Goal: Information Seeking & Learning: Learn about a topic

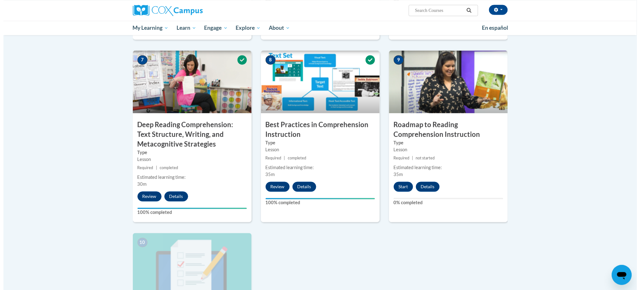
scroll to position [458, 0]
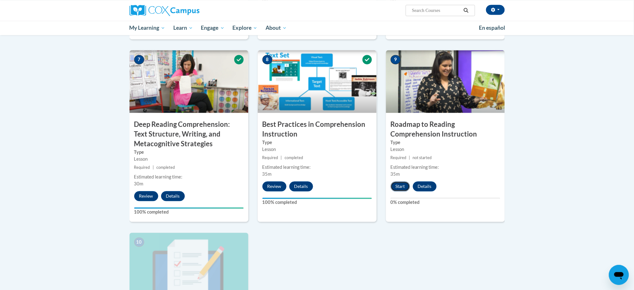
click at [400, 188] on button "Start" at bounding box center [399, 186] width 19 height 10
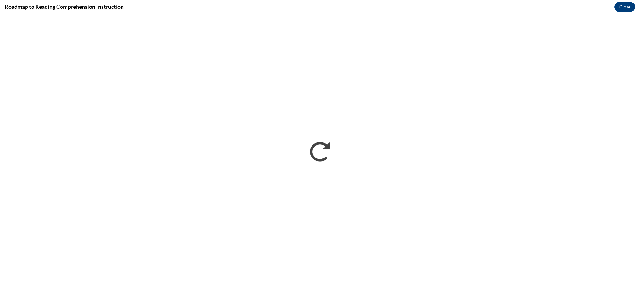
scroll to position [0, 0]
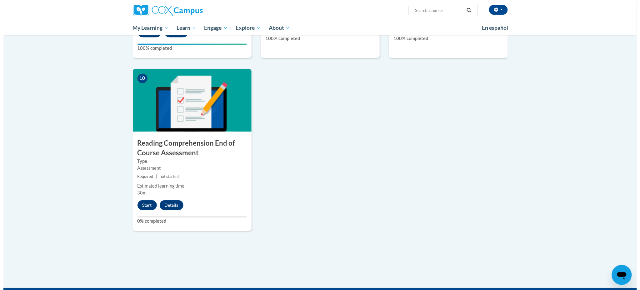
scroll to position [623, 0]
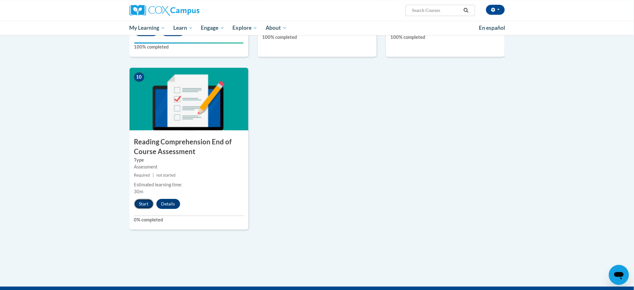
click at [143, 200] on button "Start" at bounding box center [143, 204] width 19 height 10
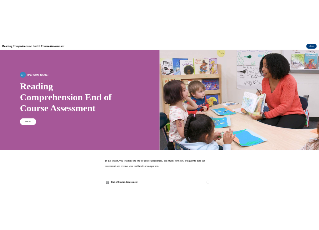
scroll to position [0, 0]
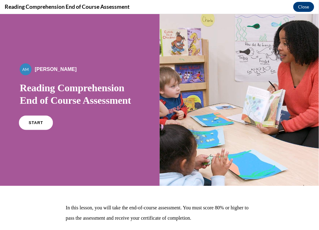
click at [35, 123] on span "START" at bounding box center [36, 122] width 14 height 5
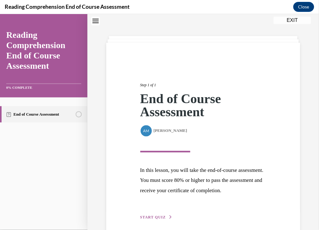
scroll to position [57, 0]
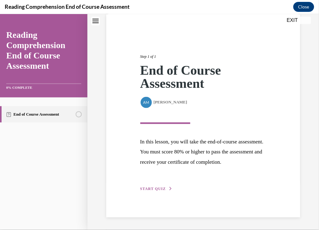
click at [151, 189] on span "START QUIZ" at bounding box center [153, 189] width 26 height 4
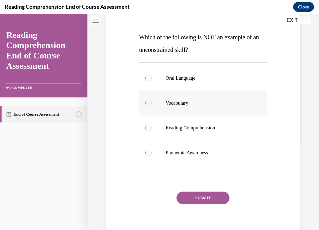
scroll to position [95, 0]
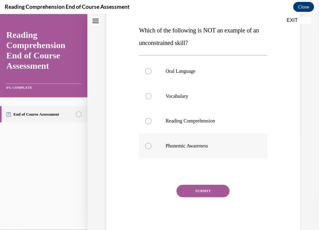
click at [180, 151] on label "Phonemic Awareness" at bounding box center [203, 145] width 128 height 25
click at [152, 149] on input "Phonemic Awareness" at bounding box center [148, 146] width 6 height 6
radio input "true"
click at [198, 191] on button "SUBMIT" at bounding box center [203, 191] width 53 height 13
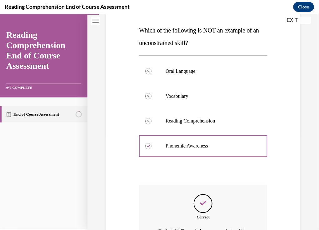
click at [203, 213] on div "Correct That’s right! Phonemic Awareness can be taught for mastery and is a con…" at bounding box center [203, 230] width 128 height 90
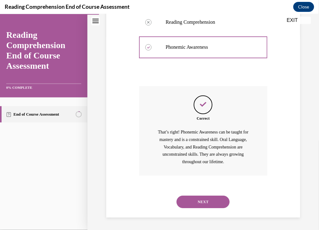
click at [201, 202] on button "NEXT" at bounding box center [203, 202] width 53 height 13
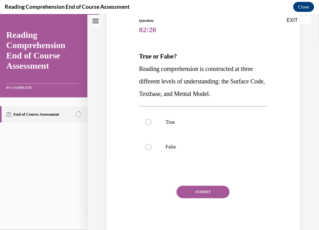
scroll to position [70, 0]
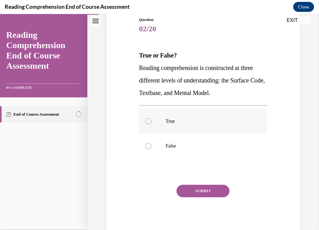
click at [149, 120] on div at bounding box center [148, 121] width 6 height 6
click at [149, 120] on input "True" at bounding box center [148, 121] width 6 height 6
radio input "true"
click at [197, 193] on button "SUBMIT" at bounding box center [203, 191] width 53 height 13
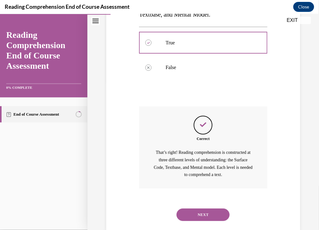
scroll to position [151, 0]
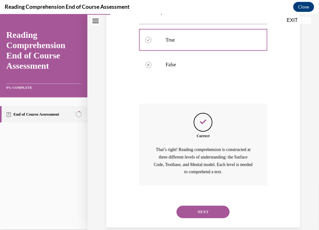
click at [197, 216] on button "NEXT" at bounding box center [203, 212] width 53 height 13
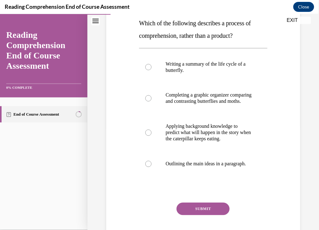
scroll to position [103, 0]
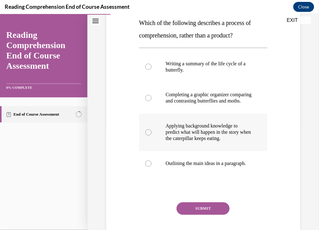
click at [184, 137] on p "Applying background knowledge to predict what will happen in the story when the…" at bounding box center [209, 132] width 86 height 19
click at [152, 135] on input "Applying background knowledge to predict what will happen in the story when the…" at bounding box center [148, 132] width 6 height 6
radio input "true"
click at [199, 215] on button "SUBMIT" at bounding box center [203, 208] width 53 height 13
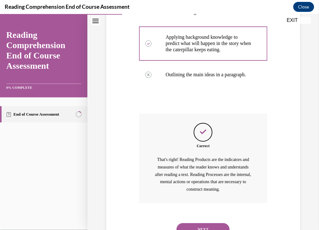
scroll to position [239, 0]
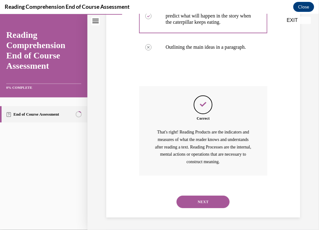
click at [192, 201] on button "NEXT" at bounding box center [203, 201] width 53 height 13
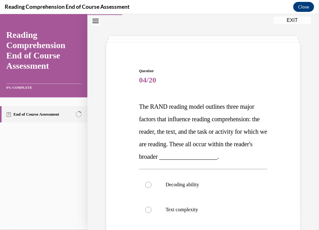
scroll to position [132, 0]
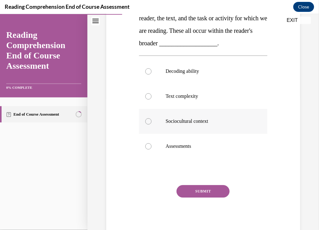
click at [176, 127] on label "Sociocultural context" at bounding box center [203, 121] width 128 height 25
click at [152, 124] on input "Sociocultural context" at bounding box center [148, 121] width 6 height 6
radio input "true"
click at [203, 189] on button "SUBMIT" at bounding box center [203, 191] width 53 height 13
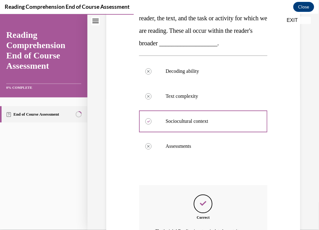
scroll to position [217, 0]
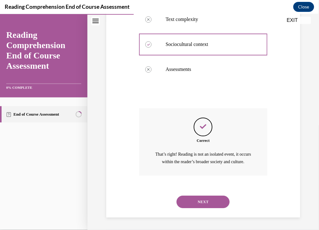
click at [199, 200] on button "NEXT" at bounding box center [203, 201] width 53 height 13
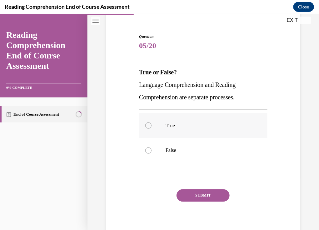
scroll to position [53, 0]
click at [164, 146] on label "False" at bounding box center [203, 150] width 128 height 25
click at [152, 147] on input "False" at bounding box center [148, 150] width 6 height 6
radio input "true"
click at [194, 196] on button "SUBMIT" at bounding box center [203, 195] width 53 height 13
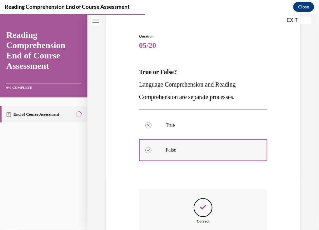
scroll to position [157, 0]
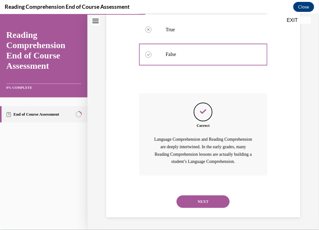
click at [199, 199] on button "NEXT" at bounding box center [203, 201] width 53 height 13
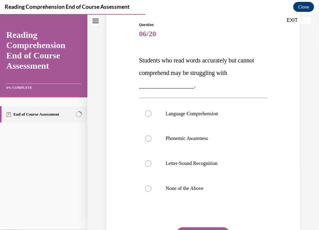
scroll to position [68, 0]
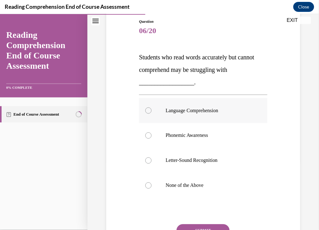
click at [194, 114] on label "Language Comprehension" at bounding box center [203, 110] width 128 height 25
click at [152, 113] on input "Language Comprehension" at bounding box center [148, 110] width 6 height 6
radio input "true"
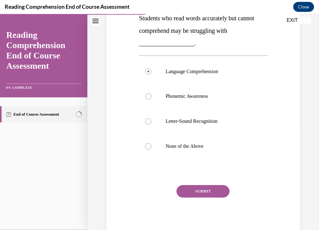
click at [195, 194] on button "SUBMIT" at bounding box center [203, 191] width 53 height 13
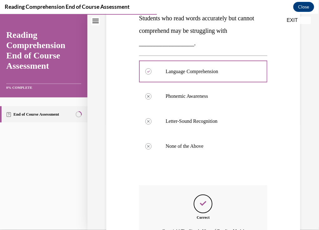
scroll to position [199, 0]
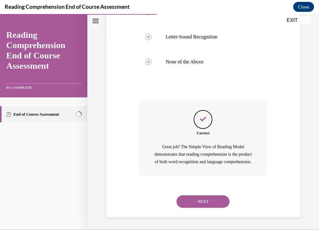
click at [194, 203] on button "NEXT" at bounding box center [203, 201] width 53 height 13
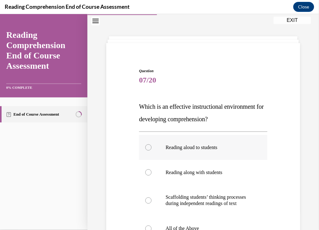
scroll to position [107, 0]
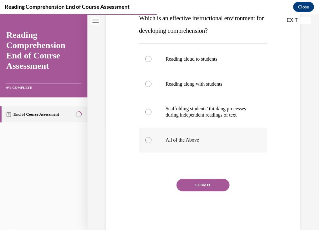
click at [189, 143] on p "All of the Above" at bounding box center [209, 140] width 86 height 6
click at [152, 143] on input "All of the Above" at bounding box center [148, 140] width 6 height 6
radio input "true"
click at [201, 191] on button "SUBMIT" at bounding box center [203, 185] width 53 height 13
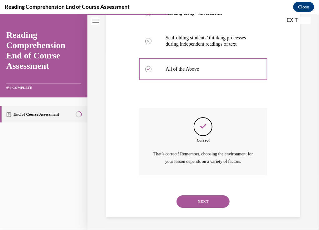
click at [198, 199] on button "NEXT" at bounding box center [203, 201] width 53 height 13
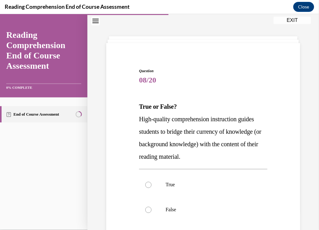
scroll to position [82, 0]
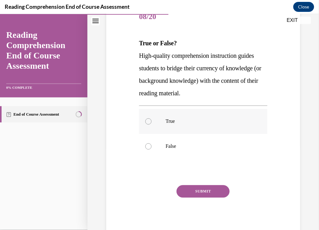
click at [176, 131] on label "True" at bounding box center [203, 121] width 128 height 25
click at [152, 124] on input "True" at bounding box center [148, 121] width 6 height 6
radio input "true"
click at [203, 192] on button "SUBMIT" at bounding box center [203, 191] width 53 height 13
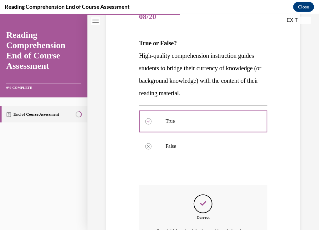
scroll to position [174, 0]
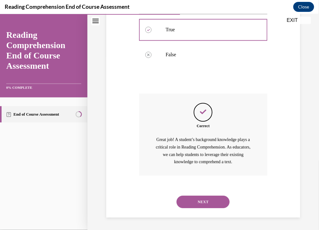
click at [202, 201] on button "NEXT" at bounding box center [203, 202] width 53 height 13
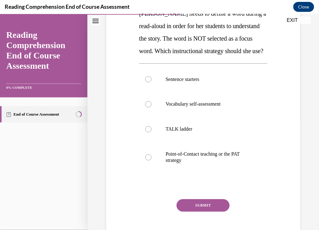
scroll to position [122, 0]
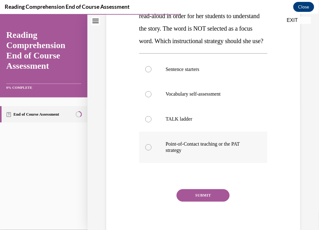
click at [206, 154] on p "Point-of-Contact teaching or the PAT strategy" at bounding box center [209, 147] width 86 height 13
click at [152, 150] on input "Point-of-Contact teaching or the PAT strategy" at bounding box center [148, 147] width 6 height 6
radio input "true"
click at [211, 202] on button "SUBMIT" at bounding box center [203, 195] width 53 height 13
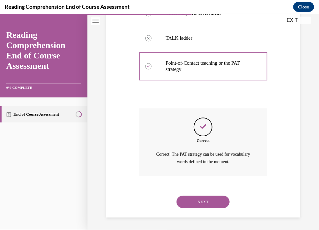
scroll to position [215, 0]
click at [203, 204] on button "NEXT" at bounding box center [203, 201] width 53 height 13
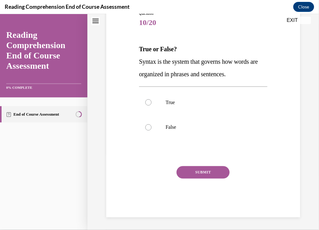
scroll to position [19, 0]
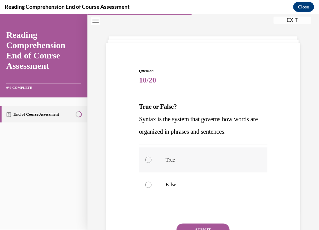
click at [148, 169] on label "True" at bounding box center [203, 159] width 128 height 25
click at [148, 163] on input "True" at bounding box center [148, 160] width 6 height 6
radio input "true"
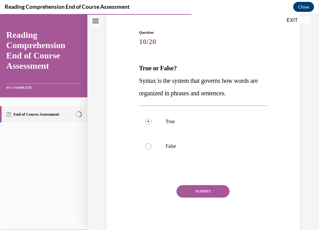
click at [201, 187] on button "SUBMIT" at bounding box center [203, 191] width 53 height 13
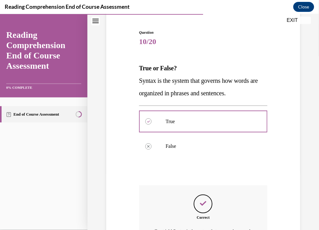
scroll to position [134, 0]
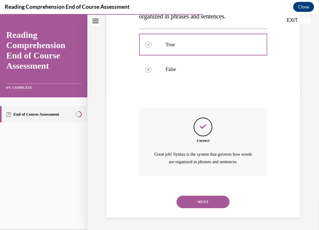
click at [199, 202] on button "NEXT" at bounding box center [203, 202] width 53 height 13
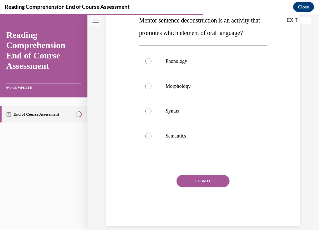
scroll to position [107, 0]
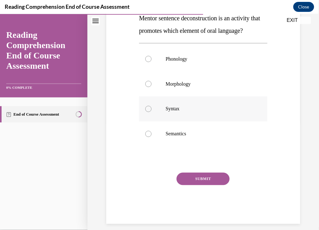
click at [171, 112] on p "Syntax" at bounding box center [209, 109] width 86 height 6
click at [152, 112] on input "Syntax" at bounding box center [148, 109] width 6 height 6
radio input "true"
click at [197, 185] on button "SUBMIT" at bounding box center [203, 179] width 53 height 13
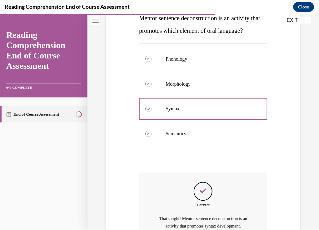
scroll to position [184, 0]
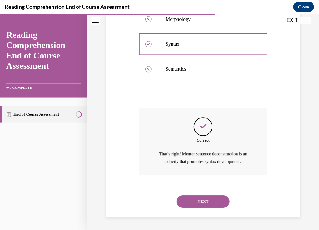
click at [209, 202] on button "NEXT" at bounding box center [203, 201] width 53 height 13
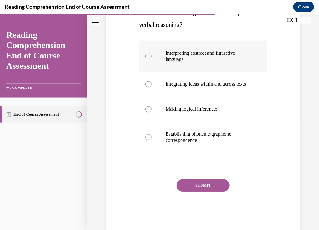
scroll to position [113, 0]
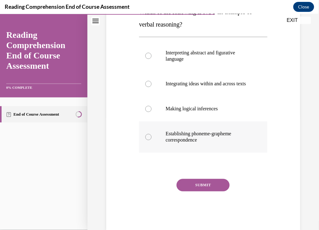
click at [209, 142] on p "Establishing phoneme-grapheme correspondence" at bounding box center [209, 137] width 86 height 13
click at [152, 140] on input "Establishing phoneme-grapheme correspondence" at bounding box center [148, 137] width 6 height 6
radio input "true"
click at [203, 190] on button "SUBMIT" at bounding box center [203, 185] width 53 height 13
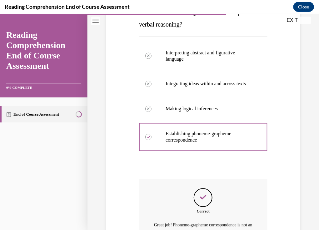
scroll to position [190, 0]
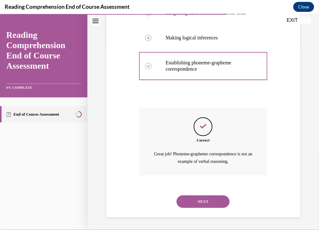
click at [197, 203] on button "NEXT" at bounding box center [203, 201] width 53 height 13
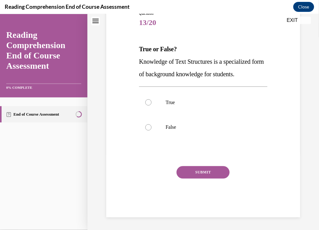
scroll to position [19, 0]
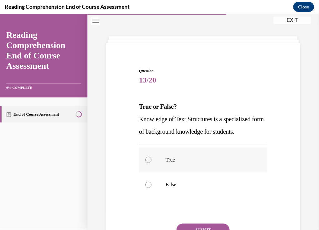
click at [150, 159] on div at bounding box center [148, 160] width 6 height 6
click at [150, 159] on input "True" at bounding box center [148, 160] width 6 height 6
radio input "true"
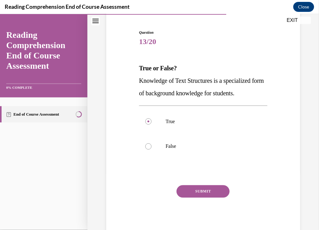
click at [191, 192] on button "SUBMIT" at bounding box center [203, 191] width 53 height 13
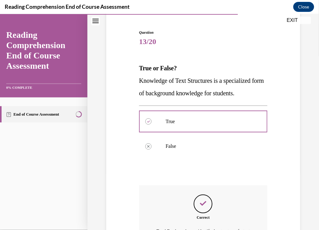
scroll to position [142, 0]
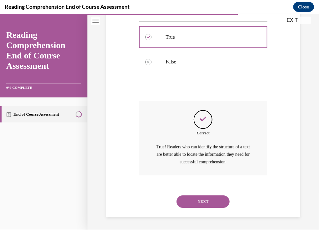
click at [194, 199] on button "NEXT" at bounding box center [203, 201] width 53 height 13
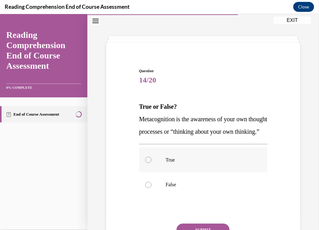
click at [180, 163] on p "True" at bounding box center [209, 160] width 86 height 6
click at [152, 163] on input "True" at bounding box center [148, 160] width 6 height 6
radio input "true"
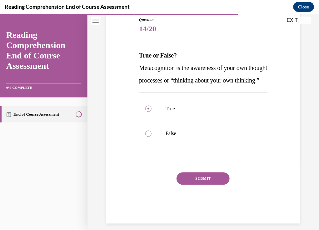
click at [191, 185] on button "SUBMIT" at bounding box center [203, 178] width 53 height 13
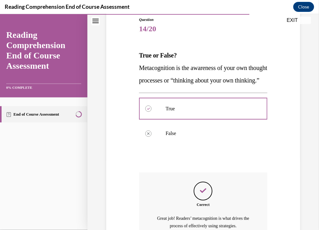
scroll to position [147, 0]
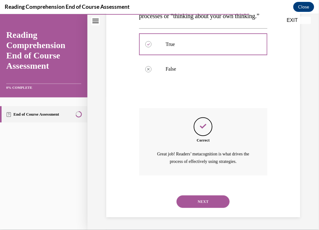
click at [207, 204] on button "NEXT" at bounding box center [203, 201] width 53 height 13
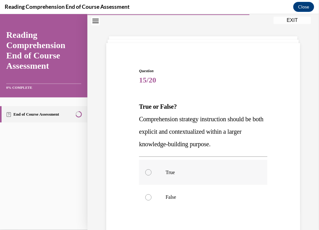
click at [204, 167] on label "True" at bounding box center [203, 172] width 128 height 25
click at [152, 169] on input "True" at bounding box center [148, 172] width 6 height 6
radio input "true"
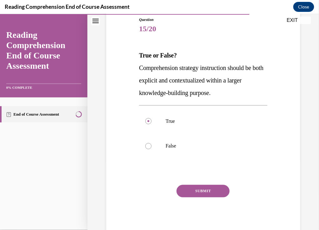
click at [197, 191] on button "SUBMIT" at bounding box center [203, 191] width 53 height 13
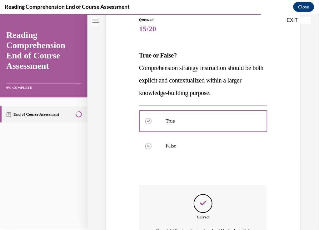
scroll to position [147, 0]
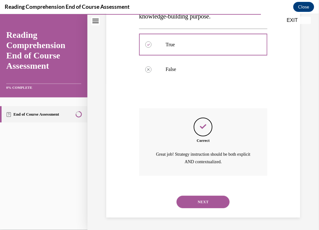
click at [197, 199] on button "NEXT" at bounding box center [203, 202] width 53 height 13
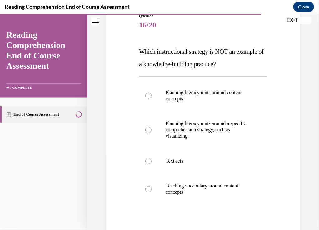
scroll to position [74, 0]
click at [188, 100] on p "Planning literacy units around content concepts" at bounding box center [209, 95] width 86 height 13
click at [152, 98] on input "Planning literacy units around content concepts" at bounding box center [148, 95] width 6 height 6
radio input "true"
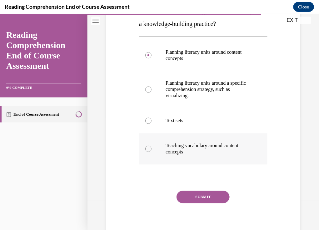
scroll to position [113, 0]
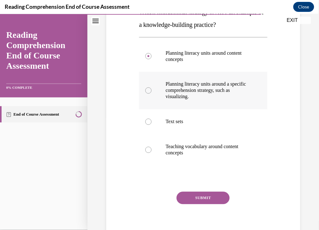
click at [195, 94] on p "Planning literacy units around a specific comprehension strategy, such as visua…" at bounding box center [209, 90] width 86 height 19
click at [152, 93] on input "Planning literacy units around a specific comprehension strategy, such as visua…" at bounding box center [148, 90] width 6 height 6
radio input "true"
click at [199, 198] on button "SUBMIT" at bounding box center [203, 198] width 53 height 13
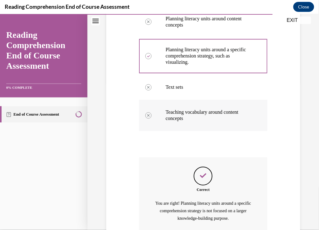
scroll to position [204, 0]
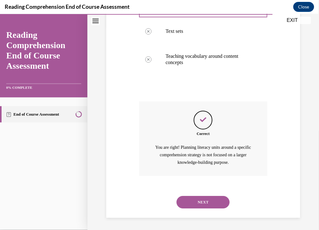
click at [197, 202] on button "NEXT" at bounding box center [203, 202] width 53 height 13
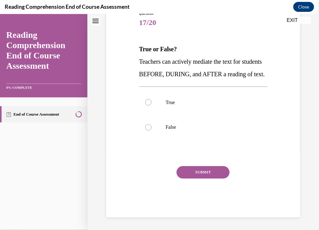
scroll to position [19, 0]
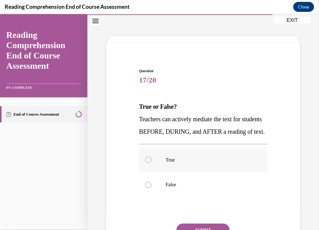
click at [145, 163] on div at bounding box center [148, 160] width 6 height 6
click at [145, 163] on input "True" at bounding box center [148, 160] width 6 height 6
radio input "true"
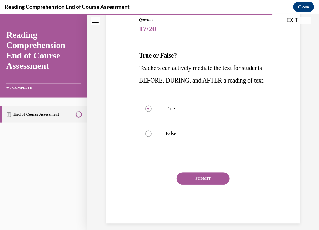
click at [194, 185] on button "SUBMIT" at bounding box center [203, 178] width 53 height 13
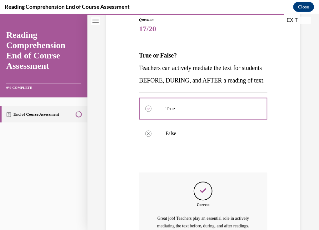
scroll to position [154, 0]
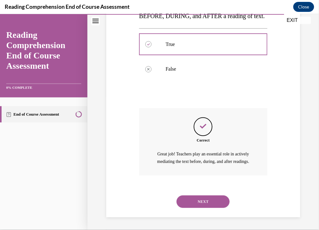
click at [199, 203] on button "NEXT" at bounding box center [203, 201] width 53 height 13
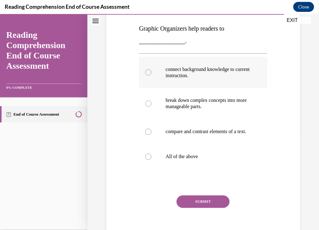
scroll to position [97, 0]
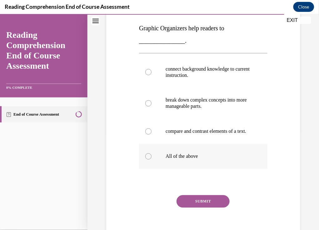
click at [205, 159] on p "All of the above" at bounding box center [209, 156] width 86 height 6
click at [152, 159] on input "All of the above" at bounding box center [148, 156] width 6 height 6
radio input "true"
click at [199, 206] on button "SUBMIT" at bounding box center [203, 201] width 53 height 13
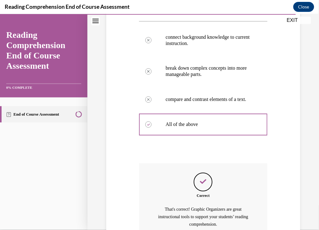
scroll to position [131, 0]
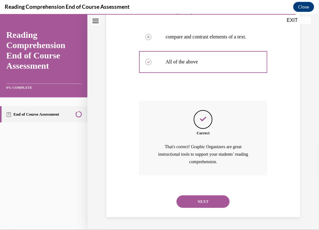
click at [207, 198] on button "NEXT" at bounding box center [203, 201] width 53 height 13
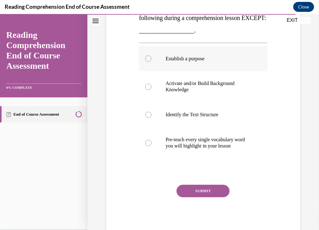
scroll to position [119, 0]
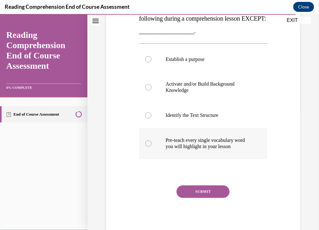
click at [222, 138] on p "Pre-teach every single vocabulary word you will highlight in your lesson" at bounding box center [209, 143] width 86 height 13
click at [152, 140] on input "Pre-teach every single vocabulary word you will highlight in your lesson" at bounding box center [148, 143] width 6 height 6
radio input "true"
click at [197, 189] on button "SUBMIT" at bounding box center [203, 191] width 53 height 13
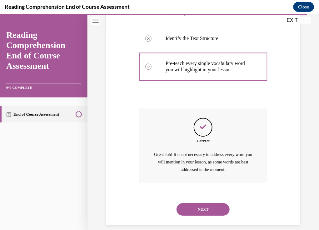
click at [199, 206] on button "NEXT" at bounding box center [203, 209] width 53 height 13
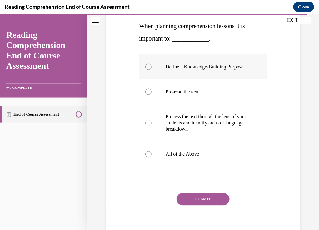
scroll to position [113, 0]
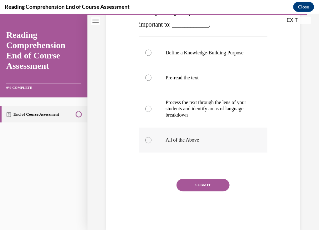
click at [189, 152] on label "All of the Above" at bounding box center [203, 140] width 128 height 25
click at [152, 143] on input "All of the Above" at bounding box center [148, 140] width 6 height 6
radio input "true"
click at [207, 191] on button "SUBMIT" at bounding box center [203, 185] width 53 height 13
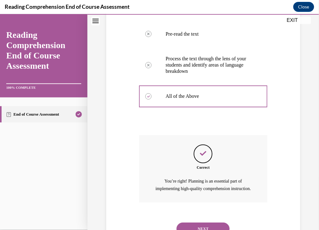
scroll to position [198, 0]
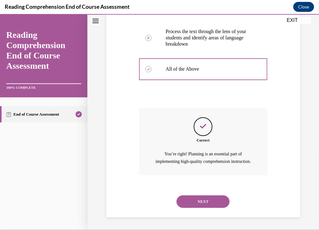
click at [197, 203] on button "NEXT" at bounding box center [203, 201] width 53 height 13
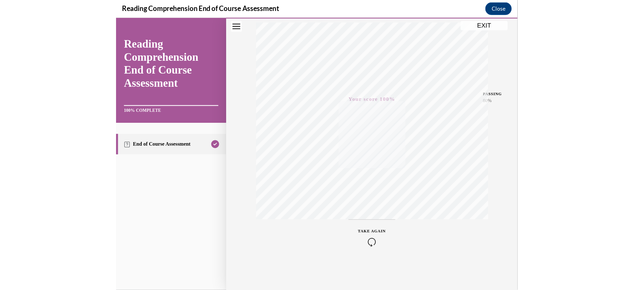
scroll to position [0, 0]
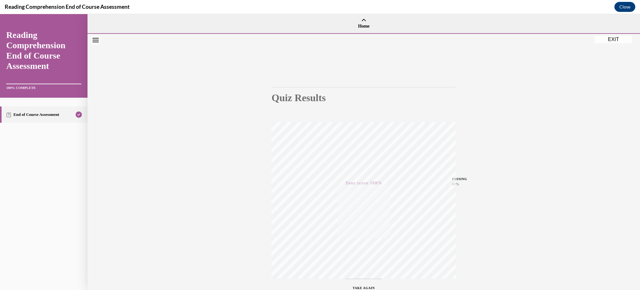
click at [618, 38] on button "EXIT" at bounding box center [614, 40] width 38 height 8
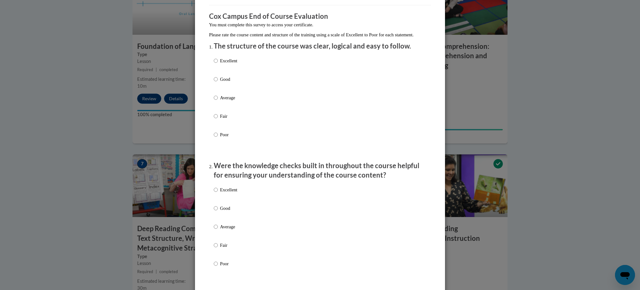
scroll to position [46, 0]
click at [214, 82] on input "Good" at bounding box center [216, 78] width 4 height 7
radio input "true"
click at [215, 215] on label "Good" at bounding box center [225, 212] width 23 height 17
click at [215, 211] on input "Good" at bounding box center [216, 207] width 4 height 7
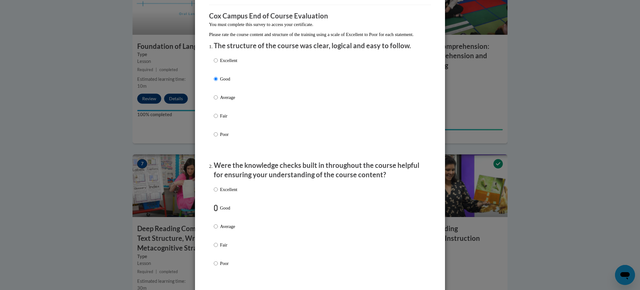
radio input "true"
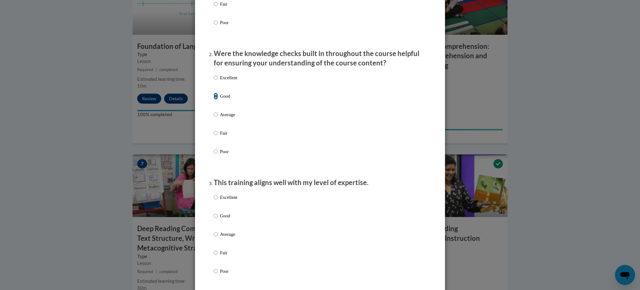
scroll to position [195, 0]
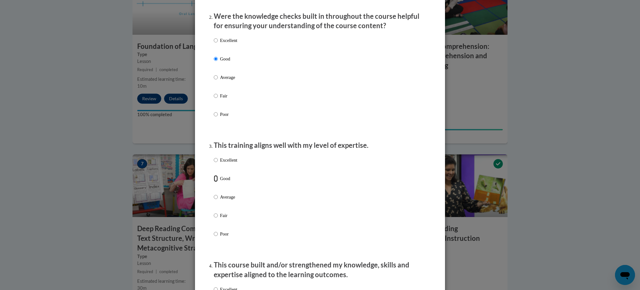
click at [214, 182] on input "Good" at bounding box center [216, 178] width 4 height 7
radio input "true"
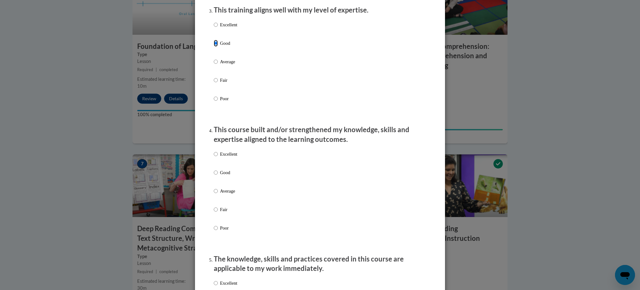
scroll to position [330, 0]
click at [230, 176] on p "Good" at bounding box center [228, 172] width 17 height 7
click at [218, 176] on input "Good" at bounding box center [216, 172] width 4 height 7
radio input "true"
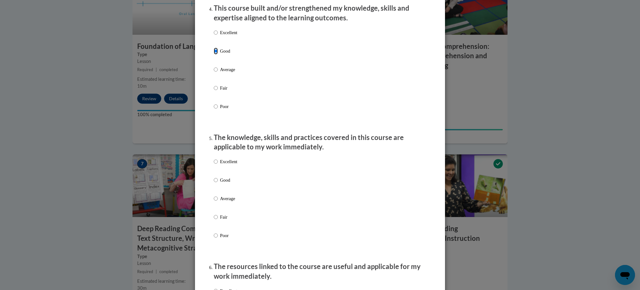
scroll to position [453, 0]
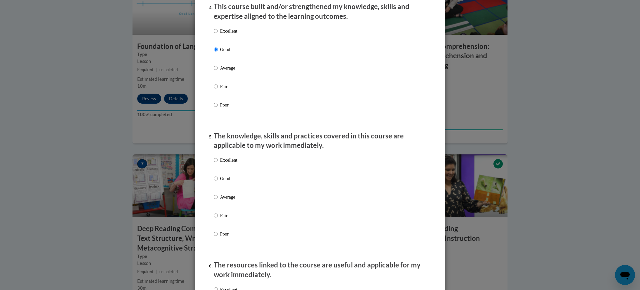
click at [221, 182] on p "Good" at bounding box center [228, 178] width 17 height 7
click at [218, 182] on input "Good" at bounding box center [216, 178] width 4 height 7
radio input "true"
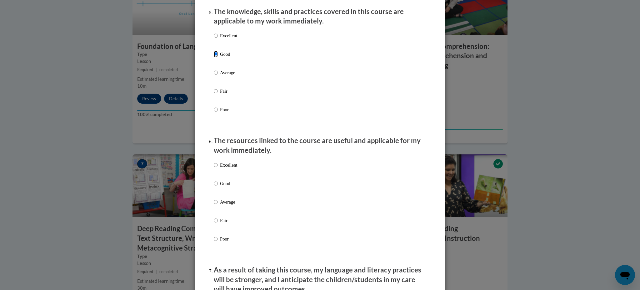
scroll to position [597, 0]
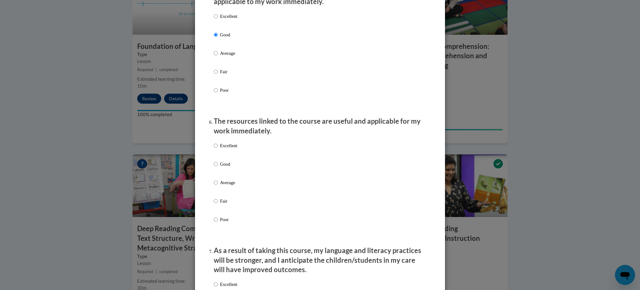
click at [220, 167] on p "Good" at bounding box center [228, 163] width 17 height 7
click at [218, 167] on input "Good" at bounding box center [216, 163] width 4 height 7
radio input "true"
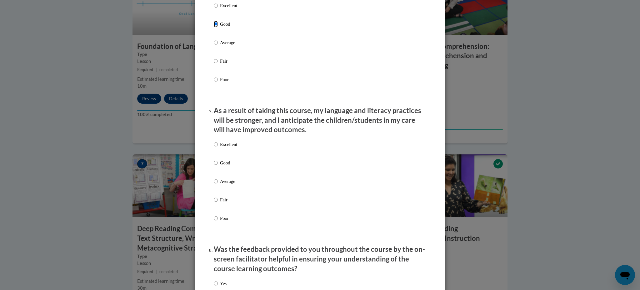
scroll to position [738, 0]
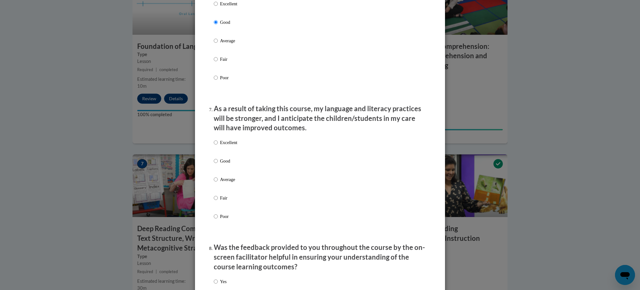
click at [220, 164] on p "Good" at bounding box center [228, 160] width 17 height 7
click at [218, 164] on input "Good" at bounding box center [216, 160] width 4 height 7
radio input "true"
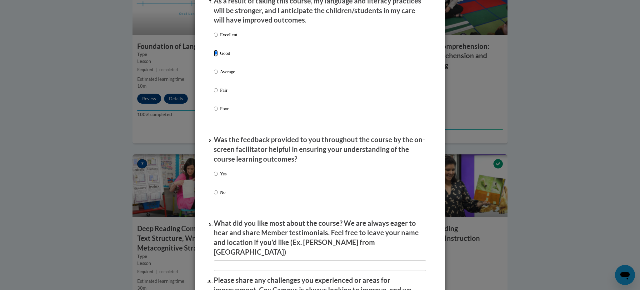
scroll to position [864, 0]
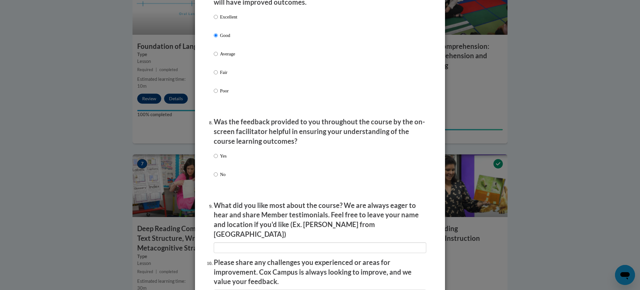
click at [215, 161] on label "Yes" at bounding box center [220, 160] width 13 height 17
click at [215, 159] on input "Yes" at bounding box center [216, 155] width 4 height 7
radio input "true"
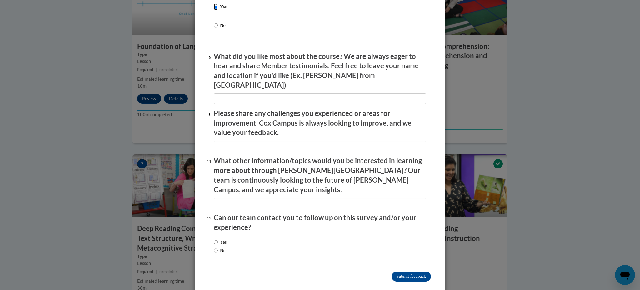
scroll to position [1012, 0]
click at [216, 247] on label "No" at bounding box center [220, 250] width 12 height 7
click at [216, 247] on input "No" at bounding box center [216, 250] width 4 height 7
radio input "true"
click at [414, 271] on input "Submit feedback" at bounding box center [411, 276] width 39 height 10
